Goal: Task Accomplishment & Management: Use online tool/utility

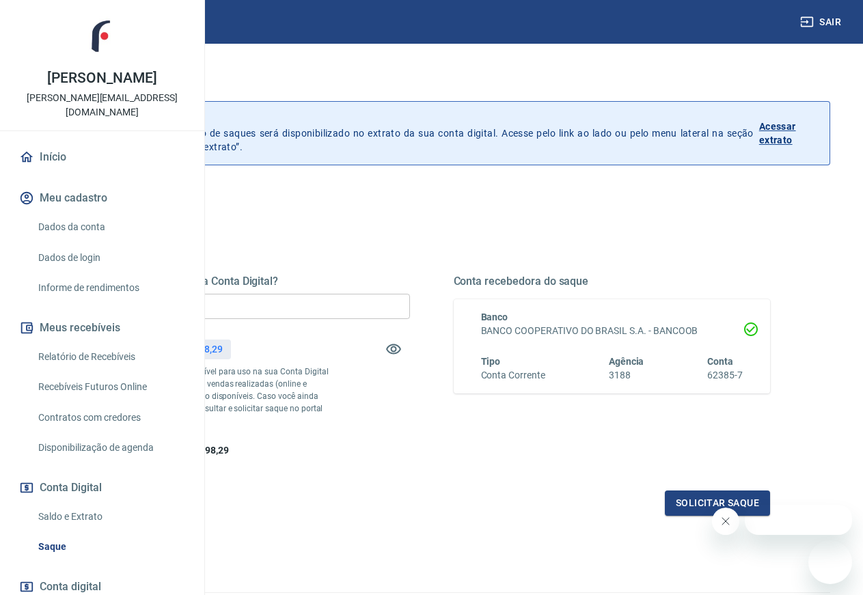
drag, startPoint x: 440, startPoint y: 293, endPoint x: 420, endPoint y: 301, distance: 21.2
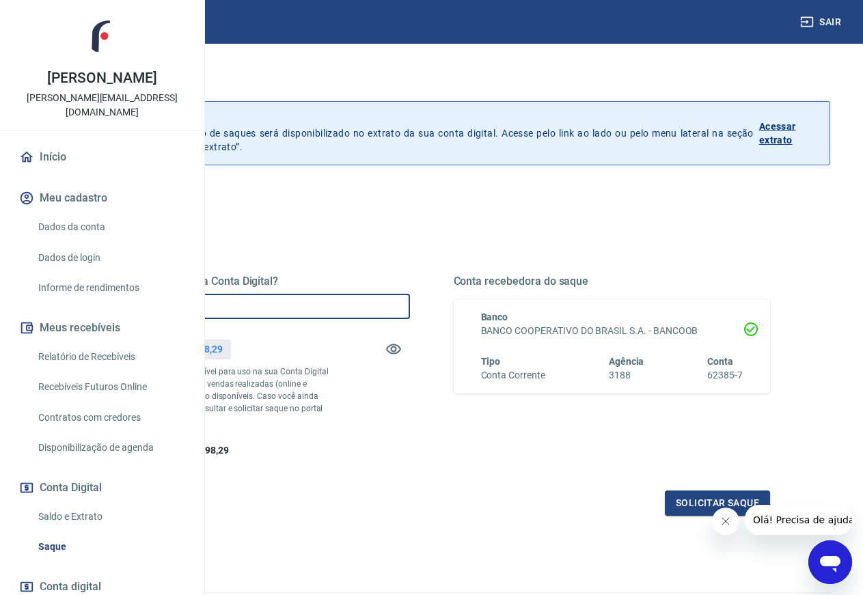
drag, startPoint x: 416, startPoint y: 303, endPoint x: 175, endPoint y: 307, distance: 241.1
click at [175, 307] on input "R$ 0,00" at bounding box center [251, 306] width 317 height 25
type input "R$ 25.000,00"
click at [695, 516] on button "Solicitar saque" at bounding box center [717, 502] width 105 height 25
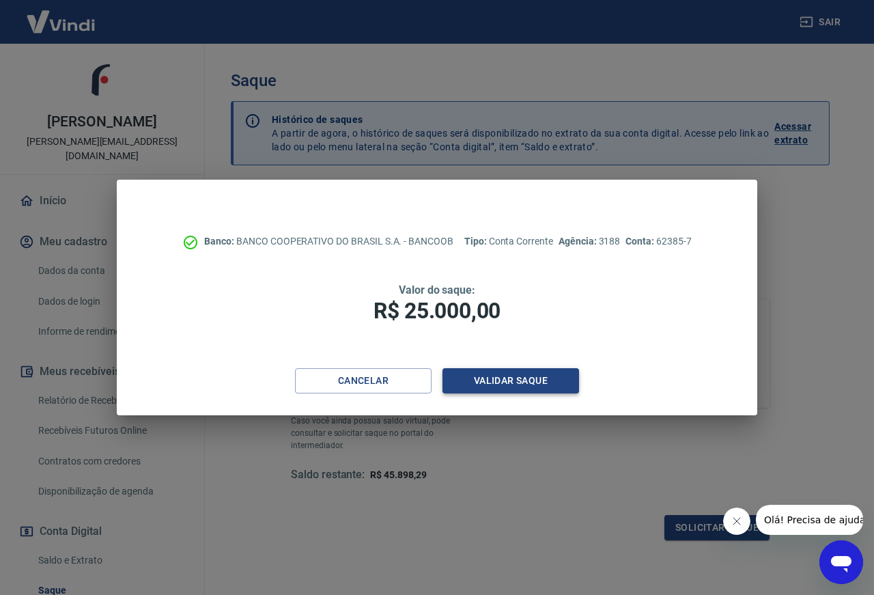
click at [500, 376] on button "Validar saque" at bounding box center [511, 380] width 137 height 25
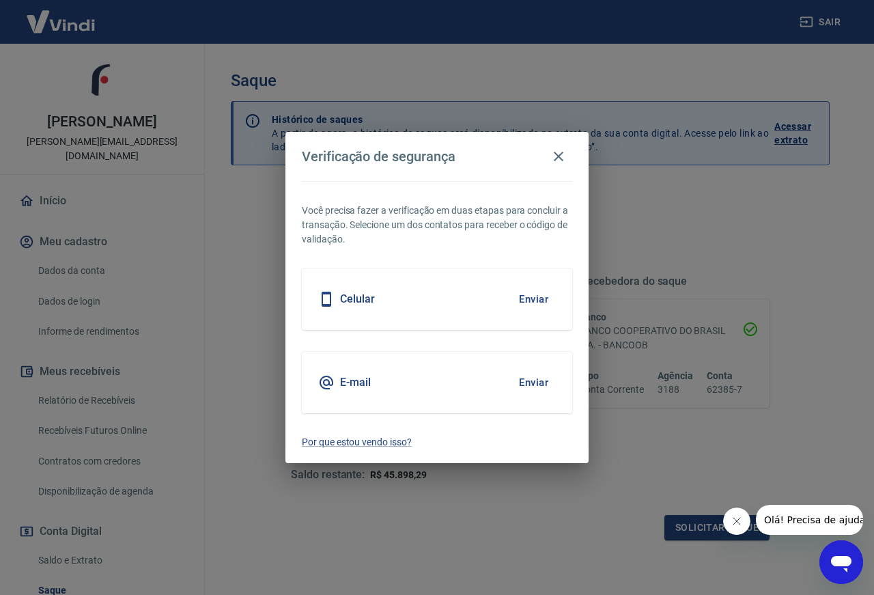
click at [529, 299] on button "Enviar" at bounding box center [534, 299] width 44 height 29
click at [738, 521] on icon "Fechar mensagem da empresa" at bounding box center [737, 521] width 11 height 11
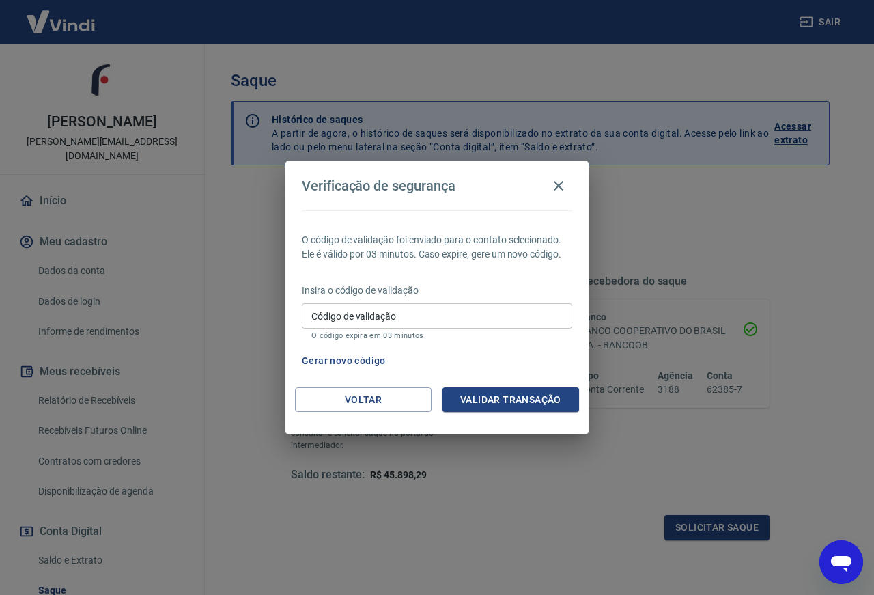
click at [361, 320] on input "Código de validação" at bounding box center [437, 315] width 270 height 25
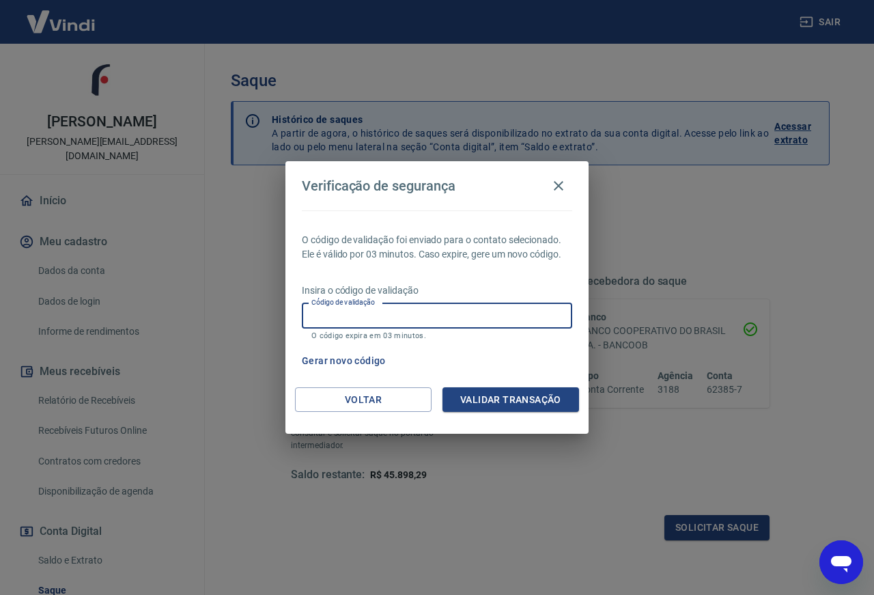
click at [361, 319] on input "Código de validação" at bounding box center [437, 315] width 270 height 25
type input "436304"
click at [558, 404] on button "Validar transação" at bounding box center [511, 399] width 137 height 25
